Goal: Task Accomplishment & Management: Use online tool/utility

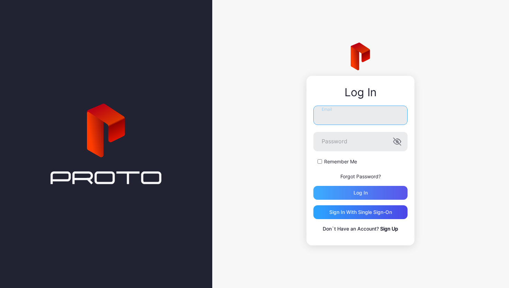
type input "**********"
click at [350, 193] on div "Log in" at bounding box center [360, 193] width 94 height 14
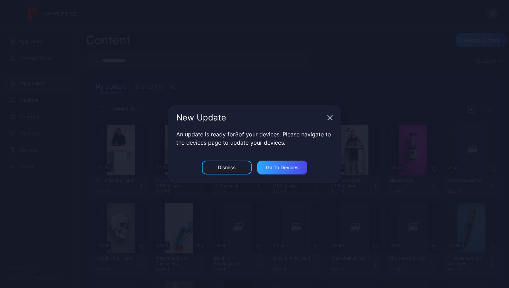
click at [330, 118] on icon "button" at bounding box center [330, 118] width 6 height 6
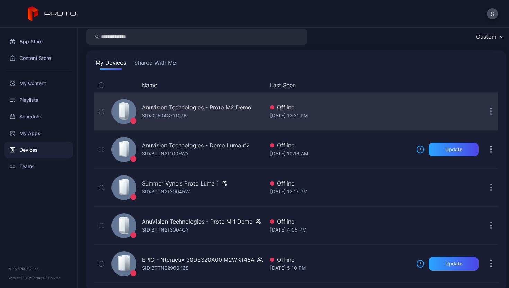
scroll to position [33, 0]
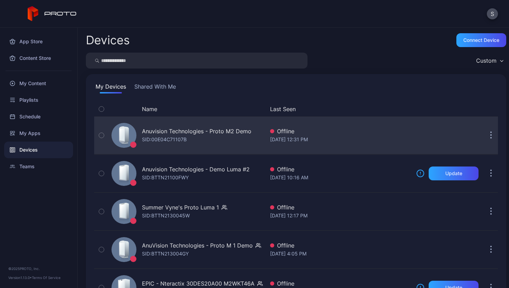
scroll to position [33, 0]
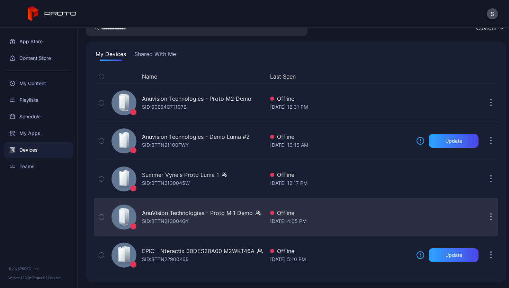
click at [258, 214] on icon "button" at bounding box center [258, 213] width 4 height 1
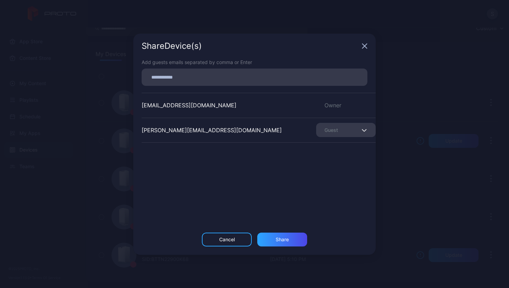
click at [366, 48] on icon "button" at bounding box center [365, 46] width 6 height 6
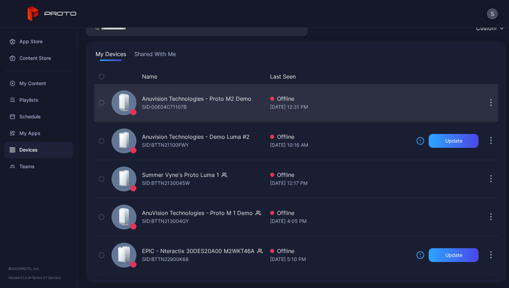
click at [490, 102] on icon "button" at bounding box center [491, 103] width 2 height 8
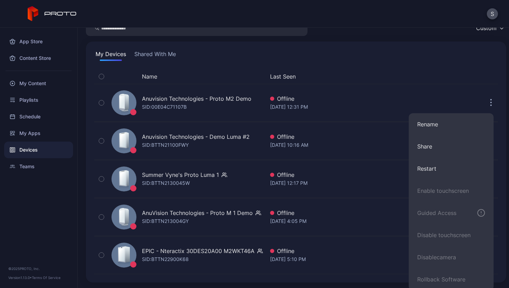
click at [391, 56] on div "My Devices Shared With Me" at bounding box center [295, 55] width 403 height 11
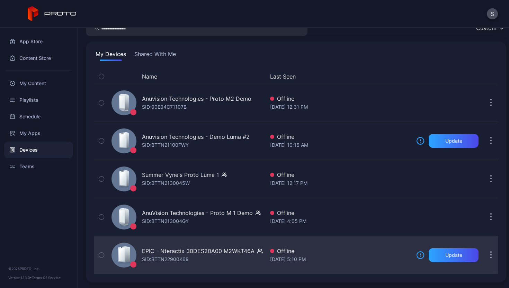
click at [258, 252] on icon "button" at bounding box center [260, 250] width 6 height 7
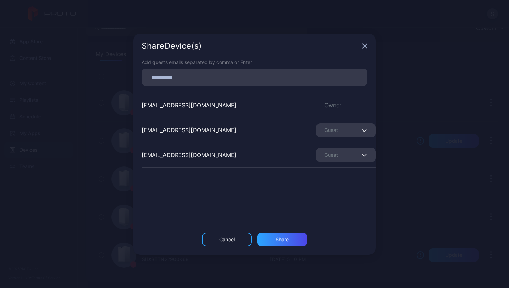
click at [364, 45] on icon "button" at bounding box center [364, 46] width 4 height 4
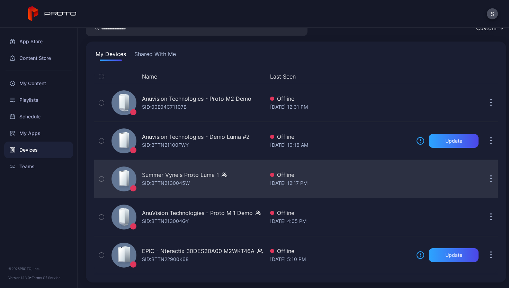
click at [221, 176] on icon "button" at bounding box center [224, 174] width 6 height 7
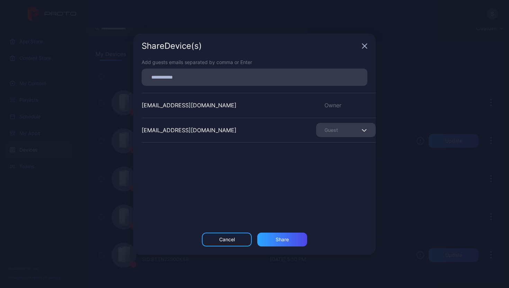
click at [364, 42] on div "Share Device (s)" at bounding box center [254, 46] width 242 height 25
click at [364, 43] on div "Share Device (s)" at bounding box center [254, 46] width 242 height 25
click at [364, 45] on icon "button" at bounding box center [365, 46] width 6 height 6
click at [364, 45] on div "My Devices Shared With Me Name Last Seen Anuvision Technologies - Proto M2 Demo…" at bounding box center [296, 162] width 420 height 241
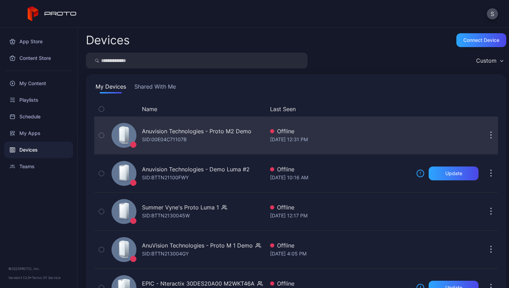
scroll to position [33, 0]
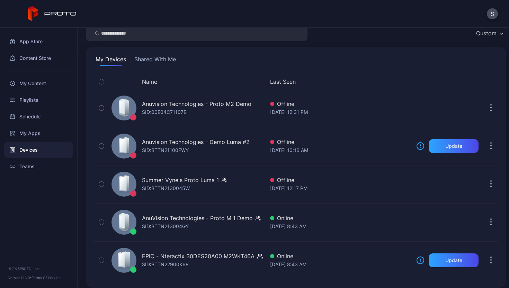
scroll to position [33, 0]
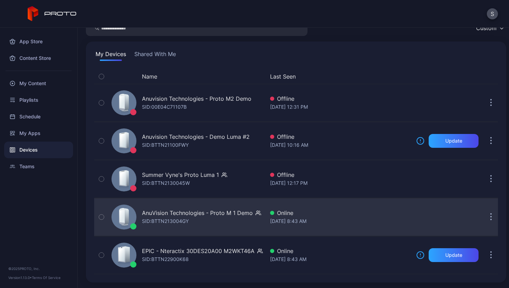
click at [257, 213] on icon "button" at bounding box center [258, 213] width 4 height 1
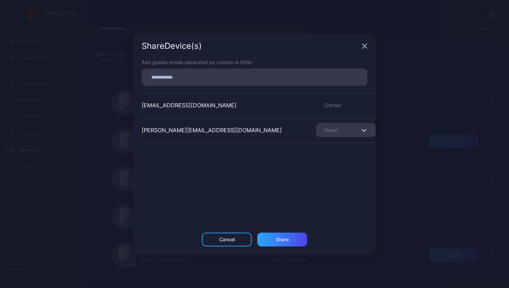
click at [365, 49] on div "Share Device (s)" at bounding box center [254, 46] width 242 height 25
click at [365, 46] on icon "button" at bounding box center [364, 46] width 4 height 4
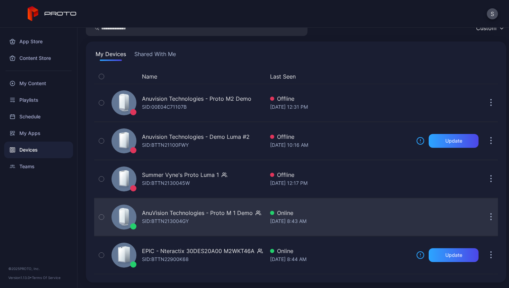
click at [257, 212] on icon "button" at bounding box center [258, 212] width 6 height 7
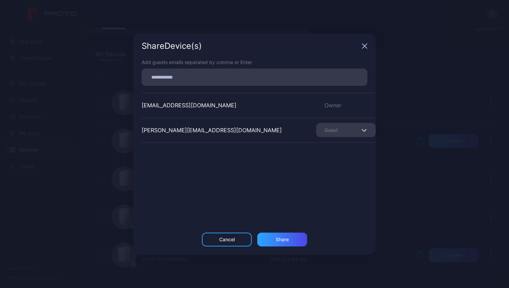
click at [363, 46] on icon "button" at bounding box center [364, 46] width 4 height 4
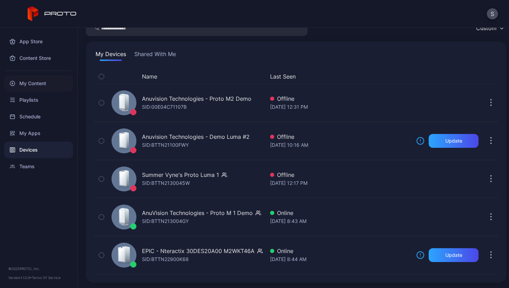
click at [38, 86] on div "My Content" at bounding box center [38, 83] width 69 height 17
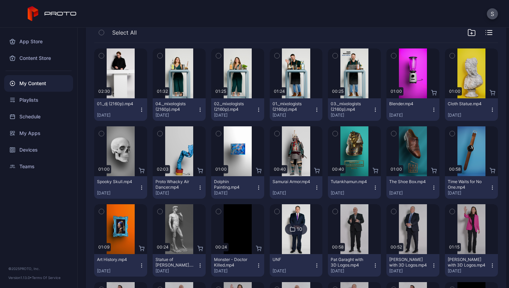
scroll to position [77, 0]
click at [103, 58] on icon "button" at bounding box center [101, 56] width 5 height 8
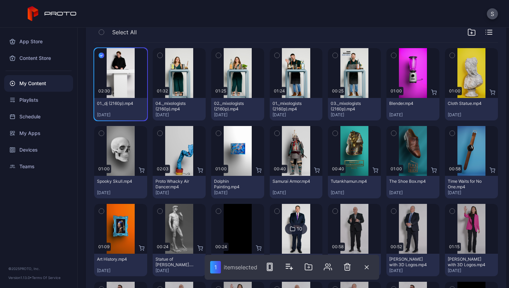
click at [160, 56] on icon "button" at bounding box center [159, 56] width 5 height 8
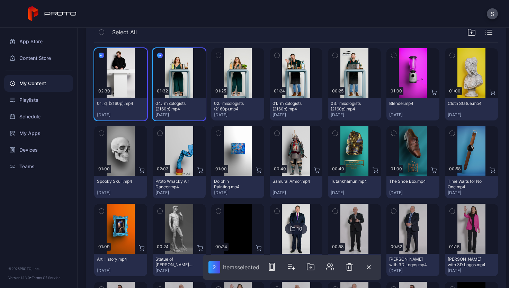
click at [216, 56] on icon "button" at bounding box center [218, 56] width 5 height 8
click at [276, 55] on icon "button" at bounding box center [277, 55] width 2 height 1
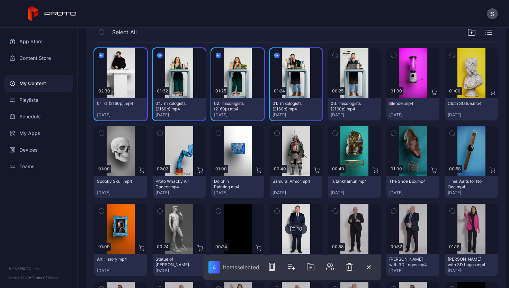
click at [332, 56] on icon "button" at bounding box center [334, 56] width 5 height 8
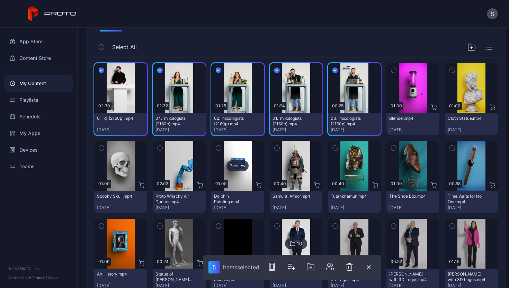
scroll to position [61, 0]
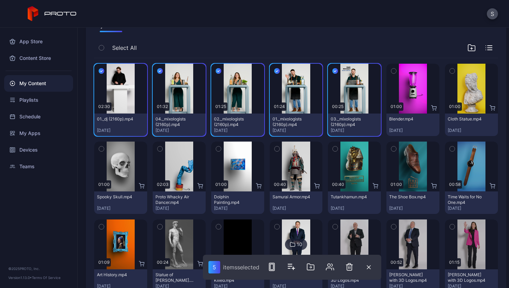
click at [199, 28] on div "My Content Shared With Me" at bounding box center [295, 26] width 403 height 11
click at [161, 44] on div "Select All" at bounding box center [295, 49] width 403 height 18
click at [341, 74] on div "Preview" at bounding box center [354, 89] width 53 height 50
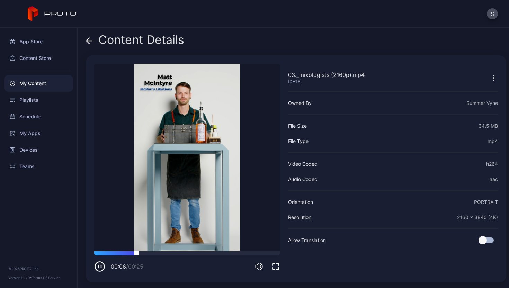
click at [151, 254] on div at bounding box center [186, 253] width 185 height 4
click at [210, 254] on div at bounding box center [186, 253] width 185 height 4
click at [92, 38] on icon at bounding box center [89, 40] width 7 height 7
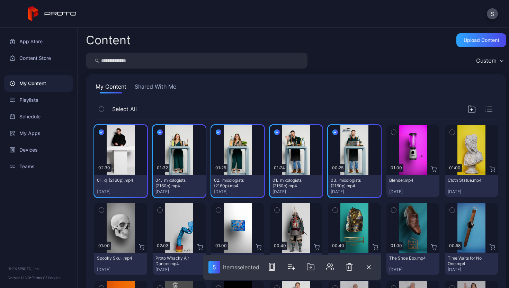
scroll to position [61, 0]
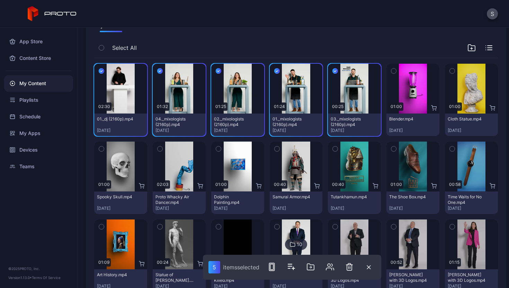
click at [276, 71] on button "button" at bounding box center [277, 71] width 15 height 15
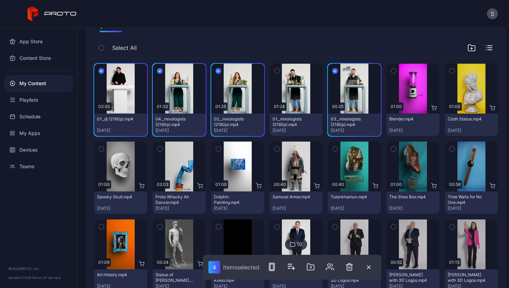
click at [332, 72] on icon "button" at bounding box center [335, 71] width 6 height 8
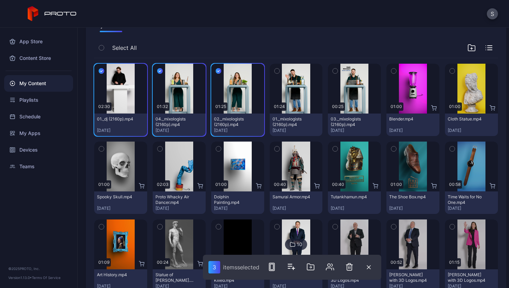
click at [216, 70] on icon "button" at bounding box center [219, 71] width 6 height 8
click at [158, 70] on icon "button" at bounding box center [160, 71] width 6 height 8
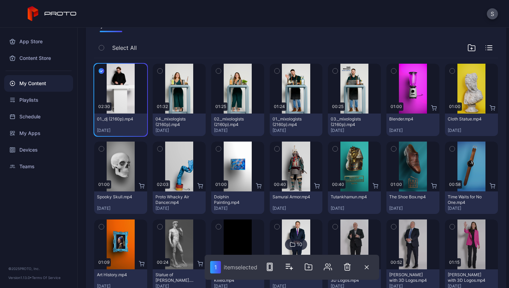
click at [103, 70] on icon "button" at bounding box center [102, 71] width 6 height 8
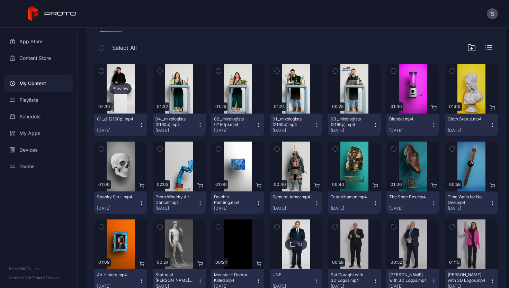
click at [126, 91] on div "Preview" at bounding box center [120, 88] width 22 height 11
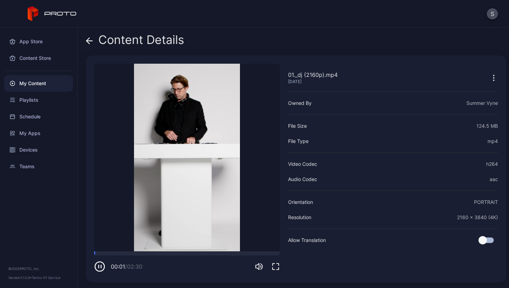
click at [91, 41] on icon at bounding box center [89, 41] width 6 height 0
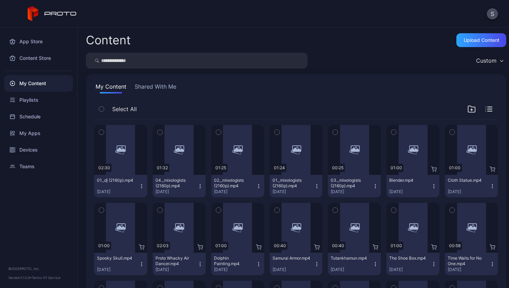
scroll to position [61, 0]
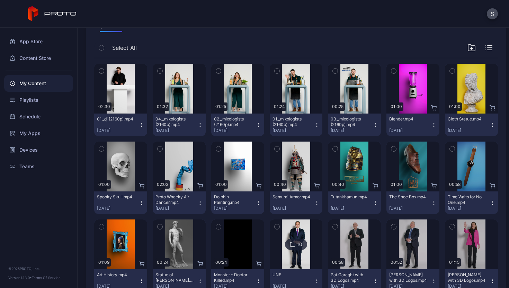
click at [102, 71] on icon "button" at bounding box center [101, 71] width 2 height 1
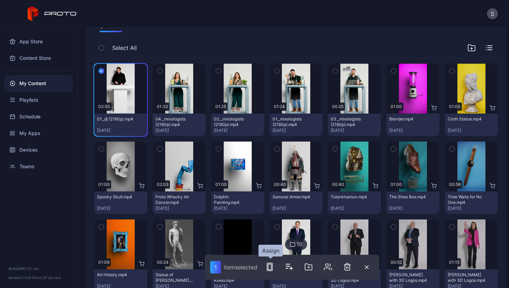
click at [272, 268] on icon "button" at bounding box center [269, 267] width 8 height 8
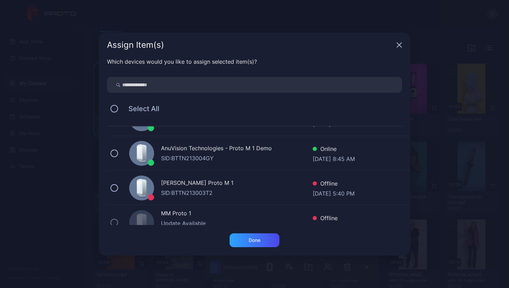
scroll to position [163, 0]
click at [111, 154] on button at bounding box center [114, 154] width 8 height 8
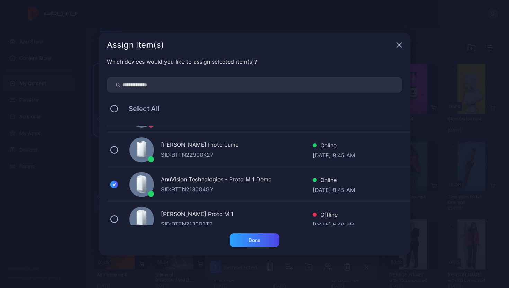
scroll to position [131, 0]
click at [250, 238] on div "Done" at bounding box center [254, 240] width 12 height 6
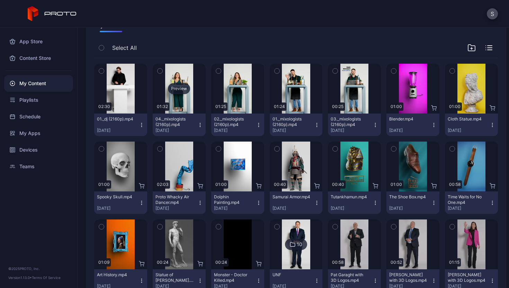
click at [176, 89] on div "Preview" at bounding box center [179, 88] width 22 height 11
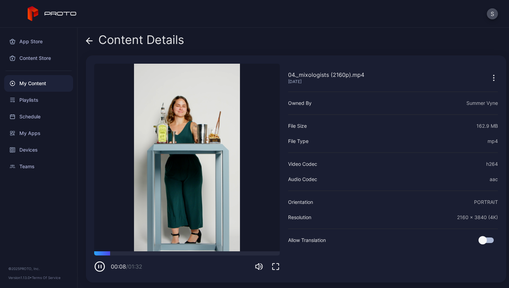
click at [127, 256] on div "00:08 / 01:32" at bounding box center [186, 261] width 185 height 21
click at [138, 254] on div at bounding box center [186, 253] width 185 height 4
click at [165, 254] on div at bounding box center [186, 253] width 185 height 4
click at [184, 253] on div at bounding box center [186, 253] width 185 height 4
click at [89, 41] on icon at bounding box center [89, 41] width 6 height 0
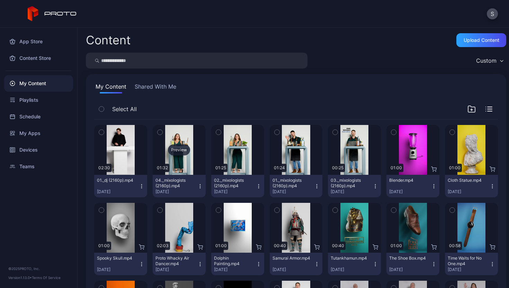
scroll to position [61, 0]
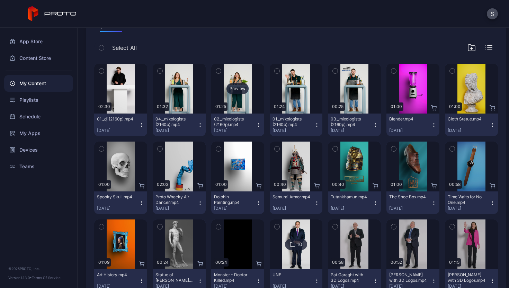
click at [227, 89] on div "Preview" at bounding box center [237, 88] width 22 height 11
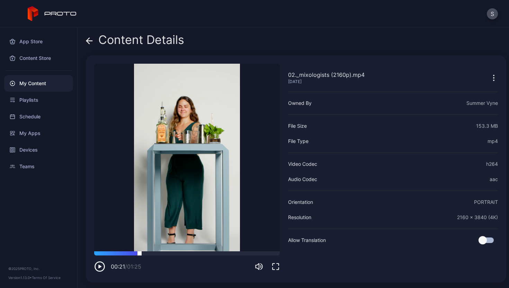
click at [139, 255] on div at bounding box center [186, 253] width 185 height 4
click at [174, 253] on div at bounding box center [186, 253] width 185 height 4
click at [91, 43] on icon at bounding box center [89, 40] width 7 height 7
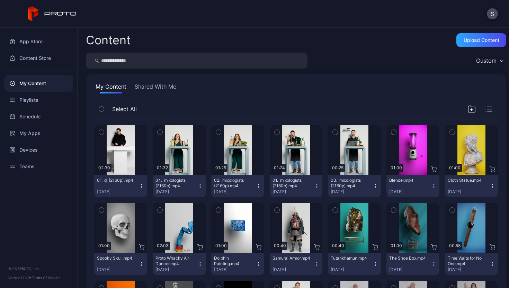
scroll to position [61, 0]
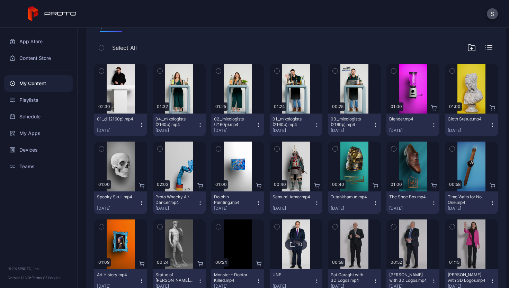
click at [256, 126] on icon "button" at bounding box center [259, 125] width 6 height 6
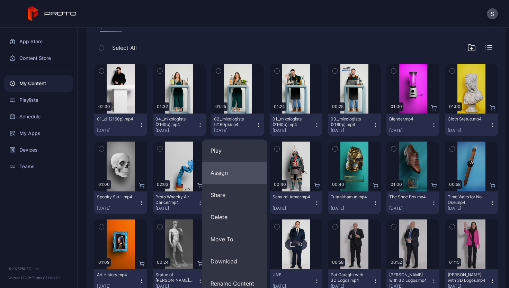
click at [223, 176] on button "Assign" at bounding box center [234, 173] width 65 height 22
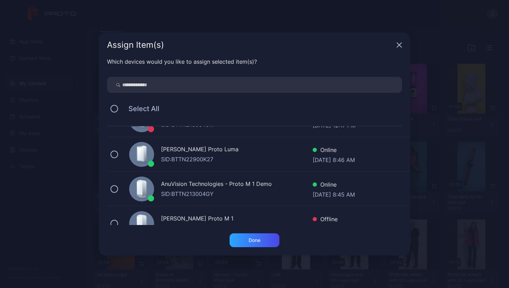
scroll to position [129, 0]
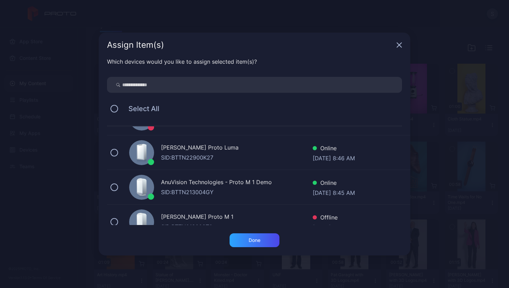
click at [222, 181] on div "AnuVision Technologies - Proto M 1 Demo" at bounding box center [237, 183] width 152 height 10
click at [262, 242] on div "Done" at bounding box center [254, 240] width 50 height 14
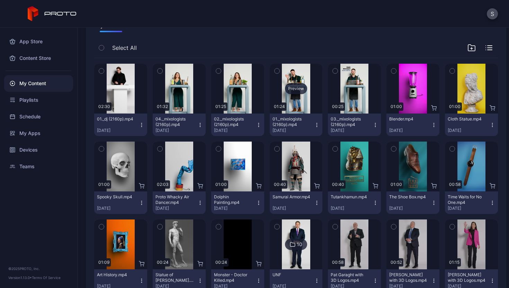
click at [294, 86] on div "Preview" at bounding box center [296, 88] width 22 height 11
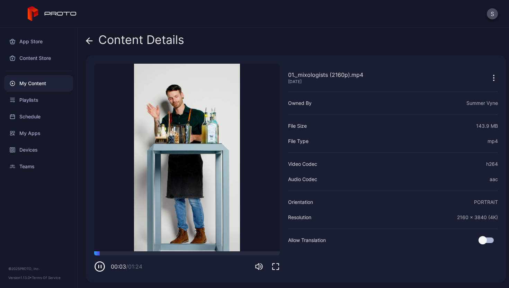
click at [92, 39] on icon at bounding box center [89, 40] width 7 height 7
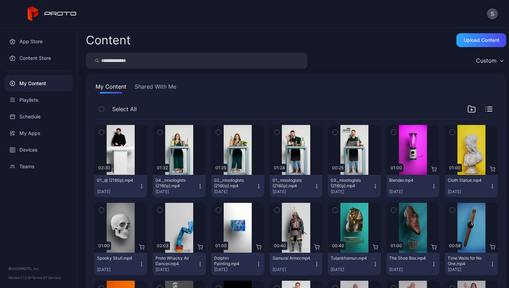
scroll to position [61, 0]
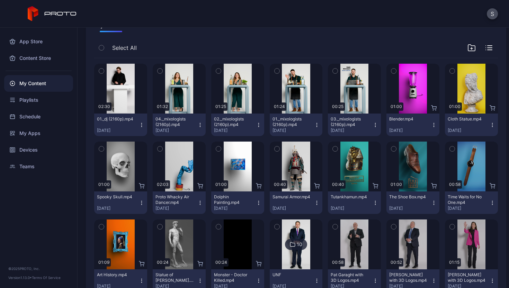
click at [274, 70] on icon "button" at bounding box center [276, 71] width 5 height 8
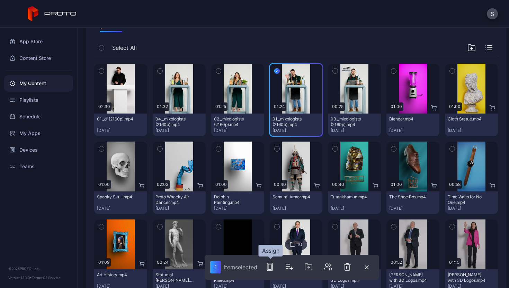
click at [271, 268] on icon "button" at bounding box center [269, 267] width 8 height 8
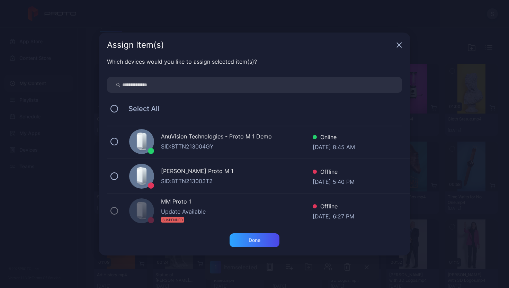
scroll to position [175, 0]
click at [211, 144] on div "SID: BTTN213004GY" at bounding box center [237, 146] width 152 height 8
click at [263, 240] on div "Done" at bounding box center [254, 240] width 50 height 14
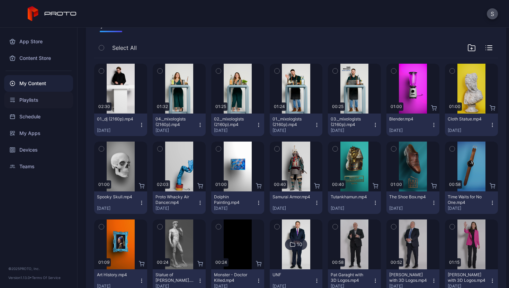
click at [32, 102] on div "Playlists" at bounding box center [38, 100] width 69 height 17
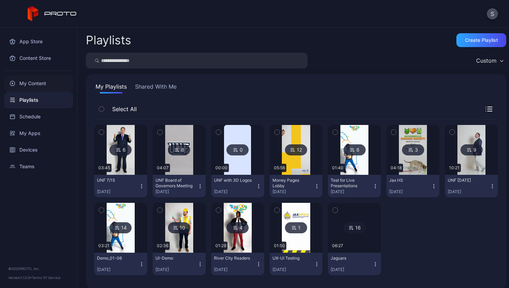
click at [44, 81] on div "My Content" at bounding box center [38, 83] width 69 height 17
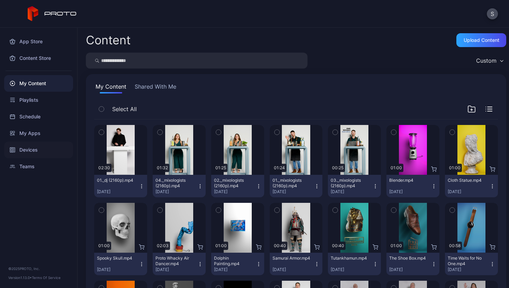
click at [34, 148] on div "Devices" at bounding box center [38, 150] width 69 height 17
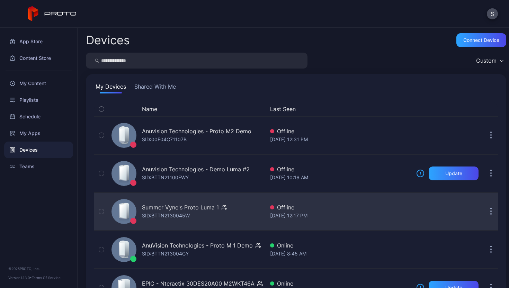
scroll to position [33, 0]
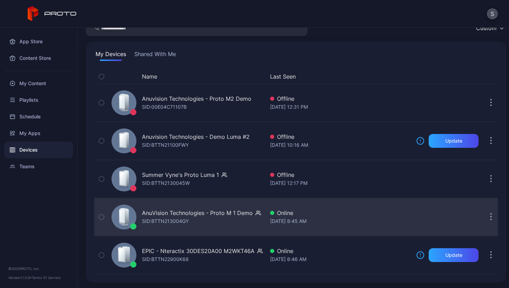
click at [192, 230] on div "AnuVision Technologies - Proto M 1 Demo SID: BTTN213004GY" at bounding box center [187, 217] width 156 height 35
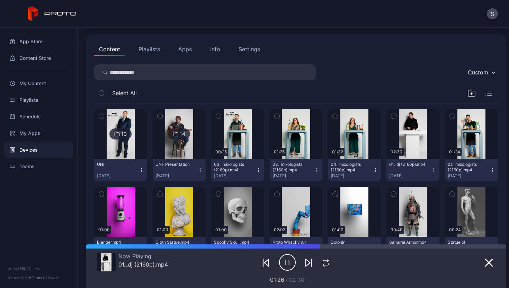
scroll to position [120, 0]
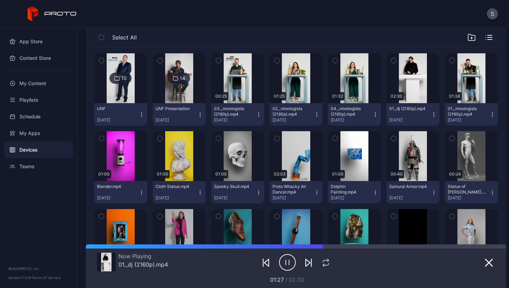
click at [487, 39] on icon "button" at bounding box center [489, 39] width 4 height 0
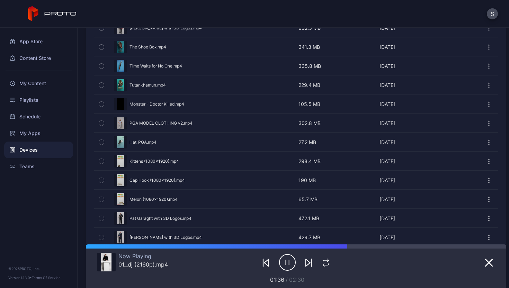
scroll to position [0, 0]
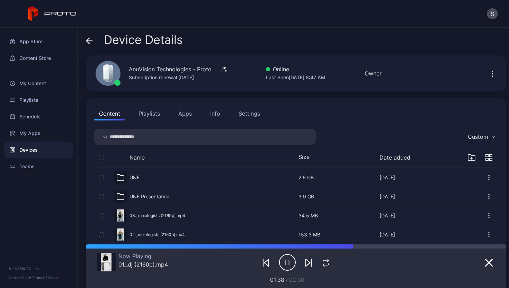
click at [153, 117] on button "Playlists" at bounding box center [149, 114] width 31 height 14
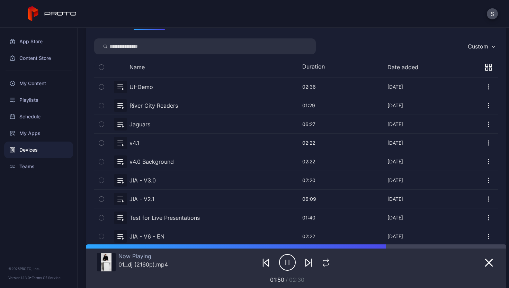
scroll to position [12, 0]
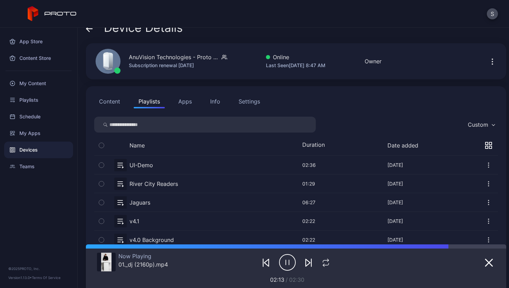
click at [119, 103] on button "Content" at bounding box center [109, 101] width 31 height 14
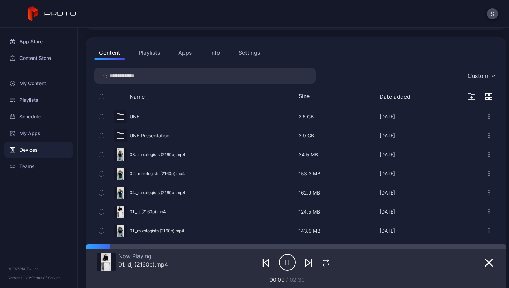
scroll to position [0, 0]
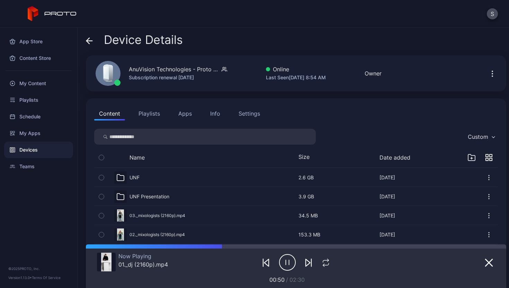
click at [154, 118] on button "Playlists" at bounding box center [149, 114] width 31 height 14
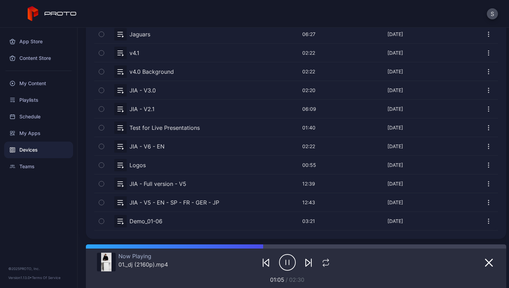
scroll to position [180, 0]
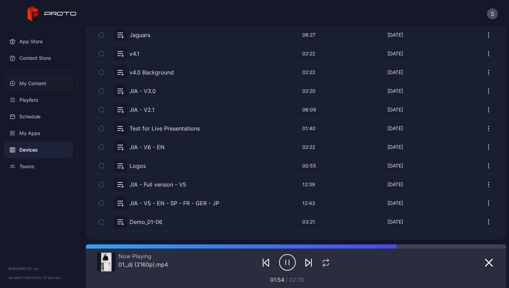
click at [51, 82] on div "My Content" at bounding box center [38, 83] width 69 height 17
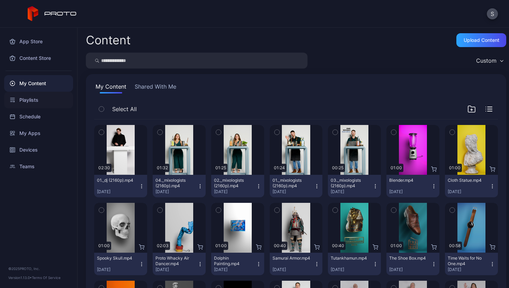
click at [41, 100] on div "Playlists" at bounding box center [38, 100] width 69 height 17
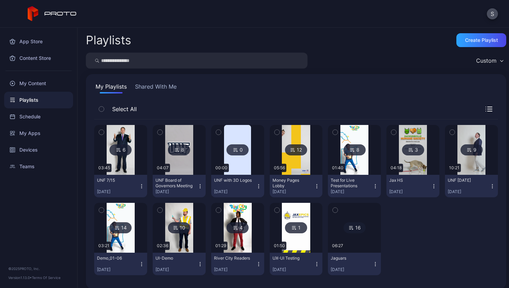
click at [151, 89] on button "Shared With Me" at bounding box center [156, 87] width 44 height 11
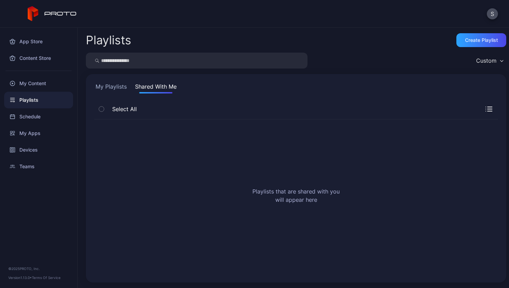
click at [122, 88] on button "My Playlists" at bounding box center [111, 87] width 34 height 11
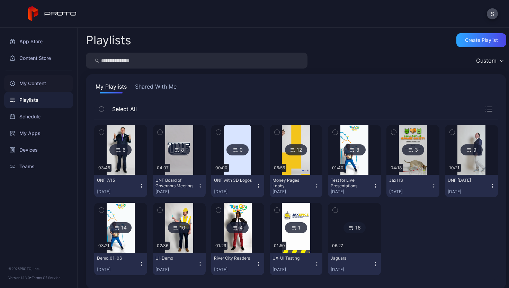
click at [50, 85] on div "My Content" at bounding box center [38, 83] width 69 height 17
